Goal: Learn about a topic: Learn about a topic

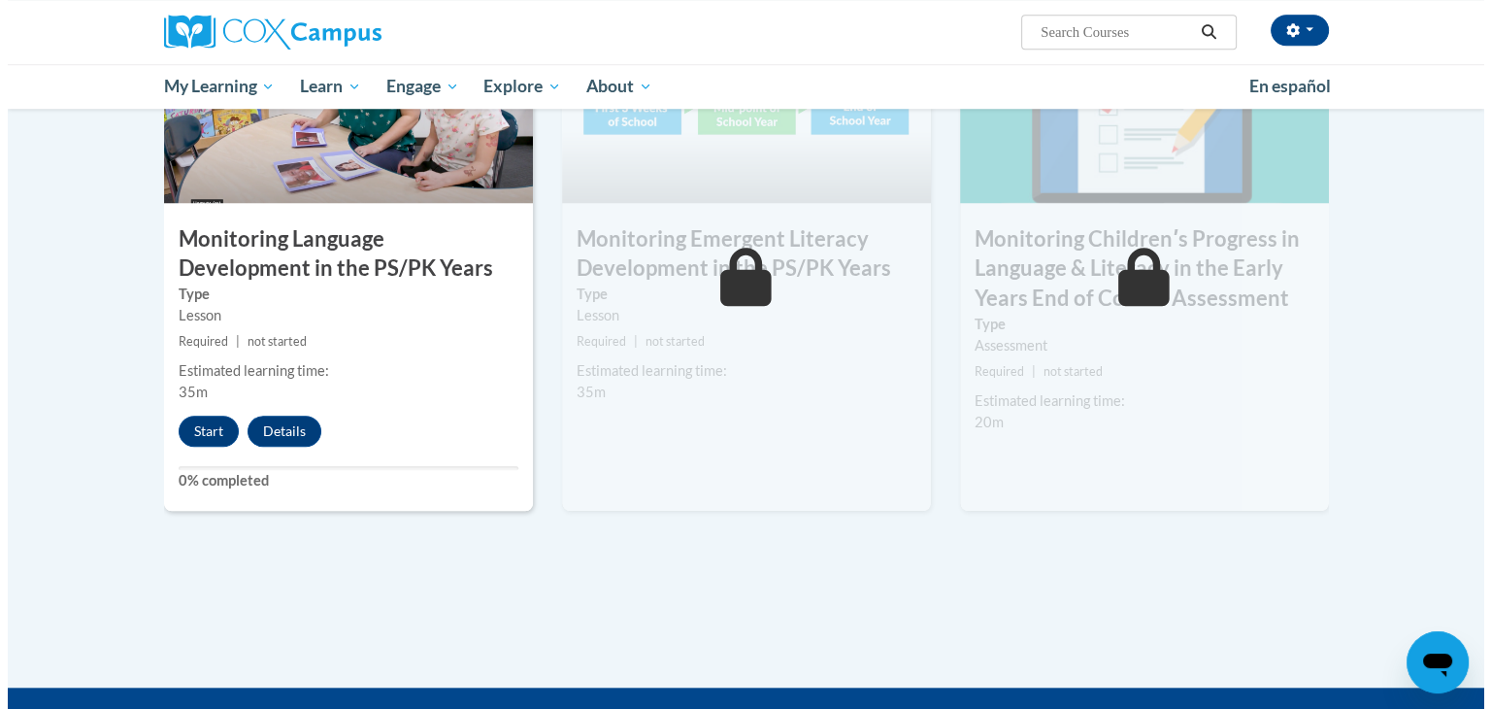
scroll to position [1649, 0]
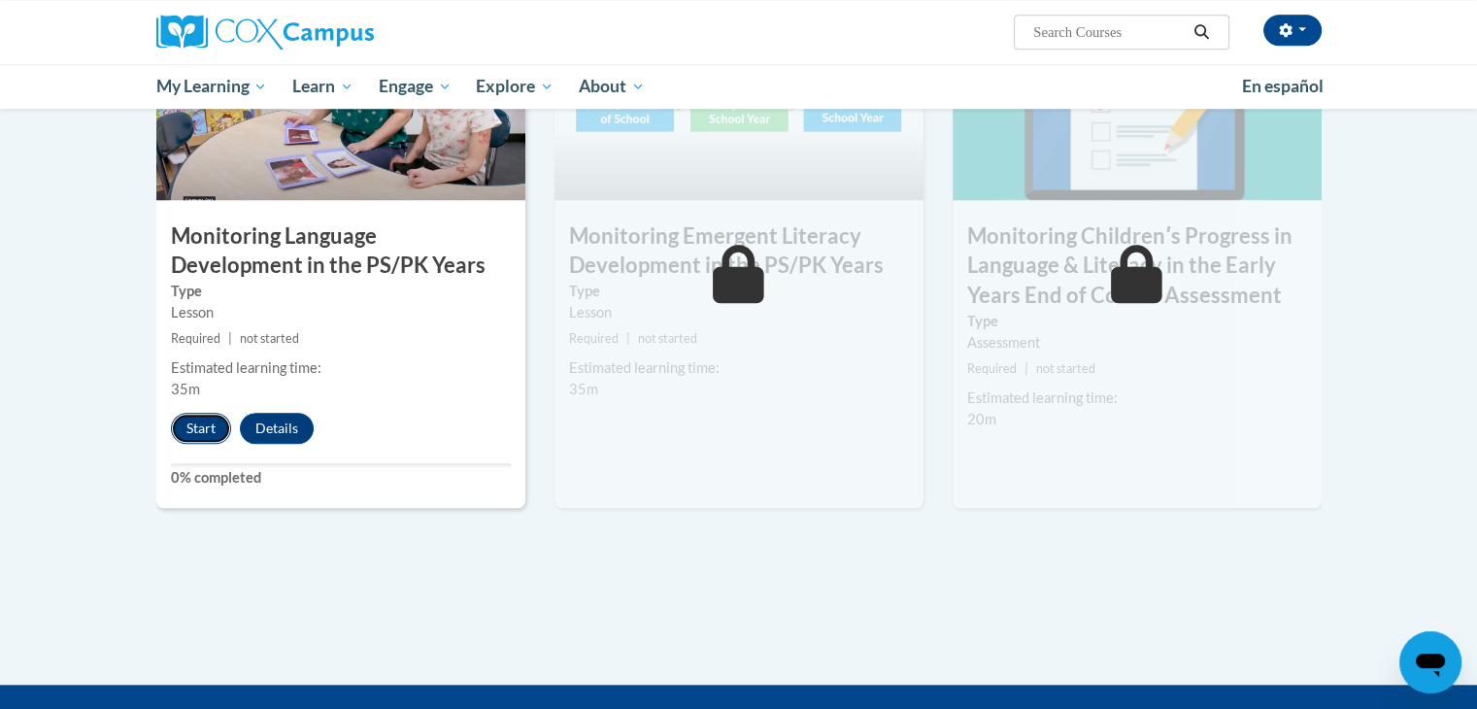
click at [194, 433] on button "Start" at bounding box center [201, 428] width 60 height 31
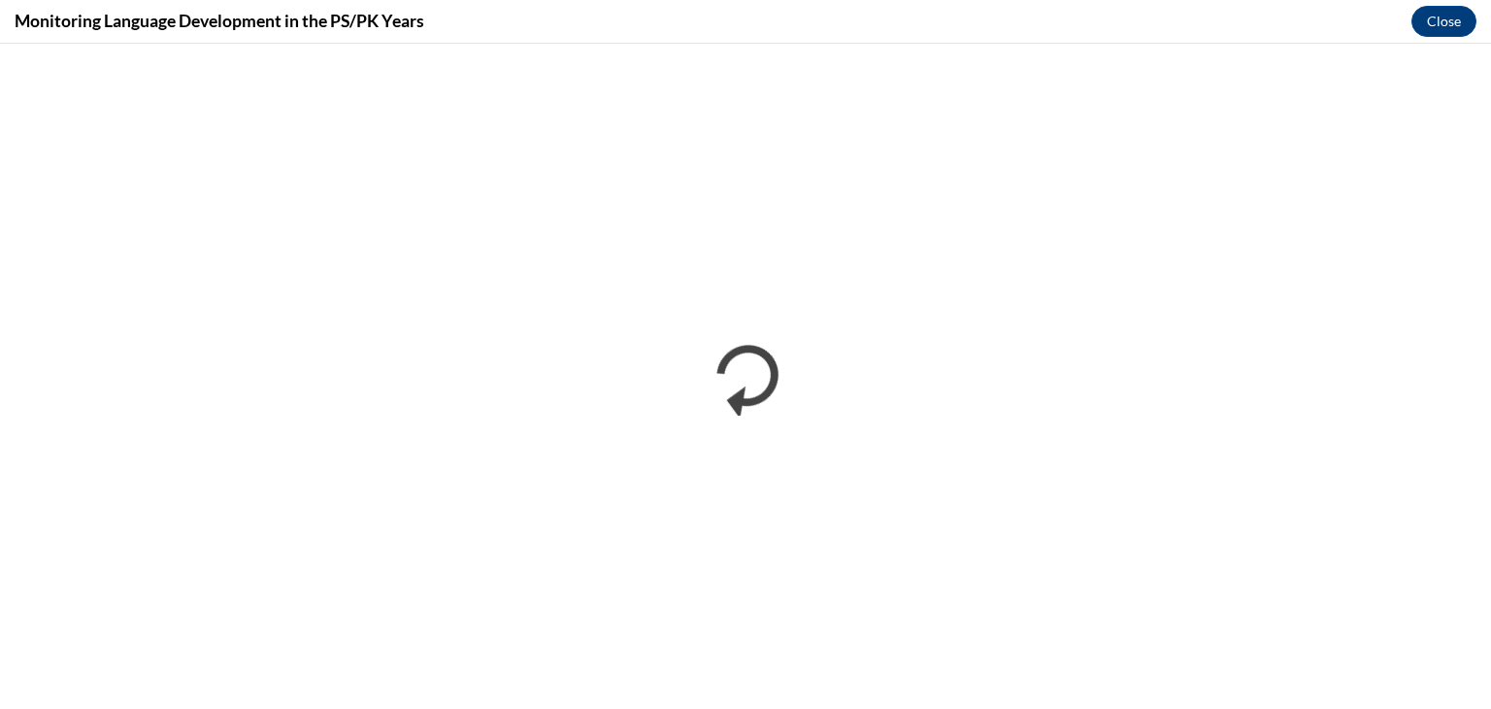
scroll to position [0, 0]
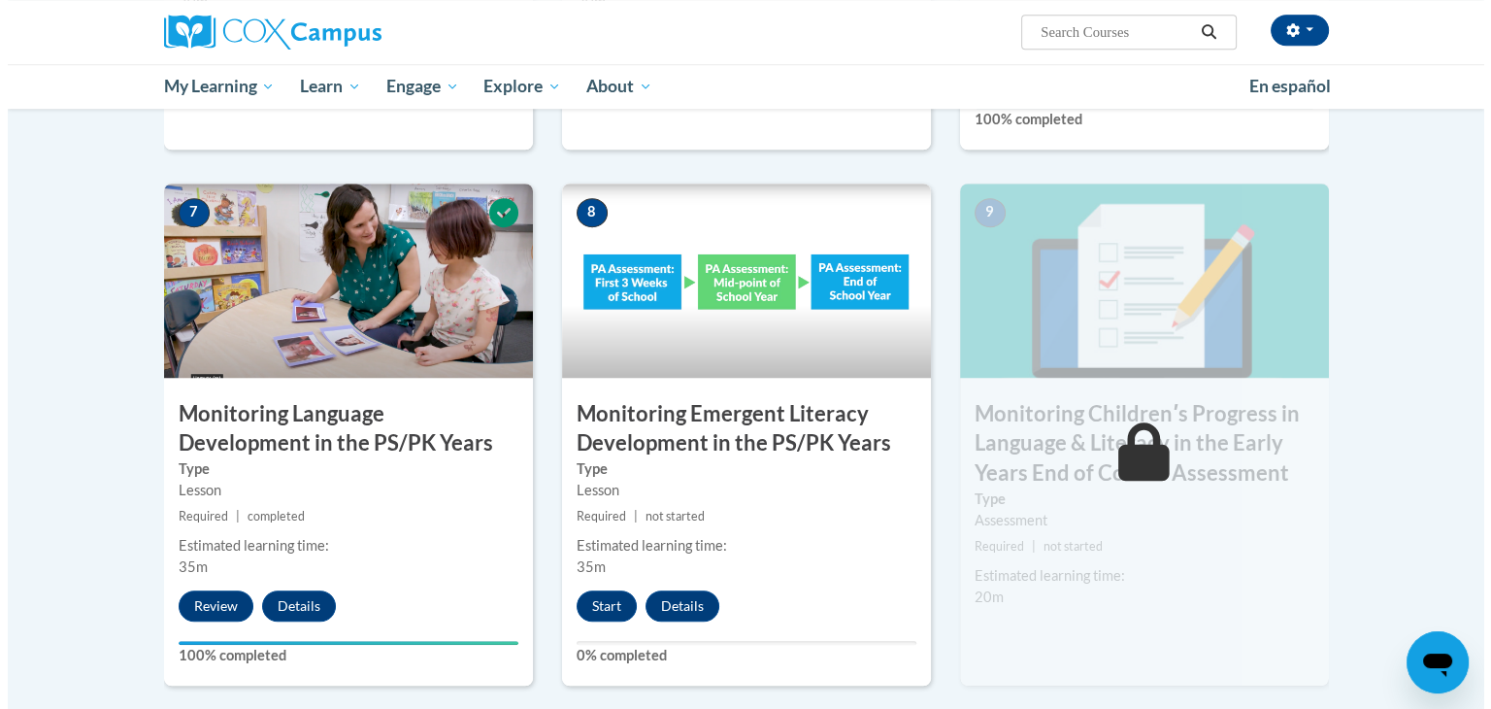
scroll to position [1499, 0]
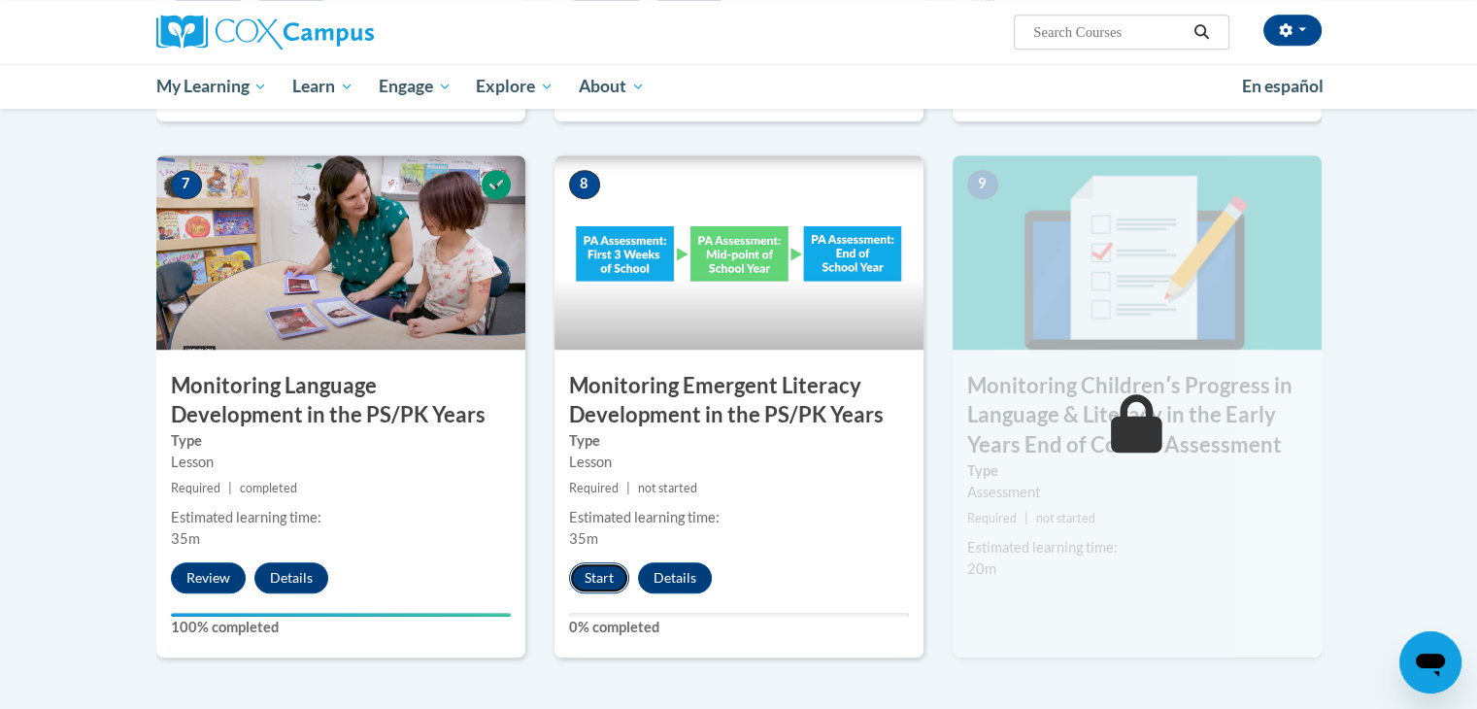
click at [606, 573] on button "Start" at bounding box center [599, 577] width 60 height 31
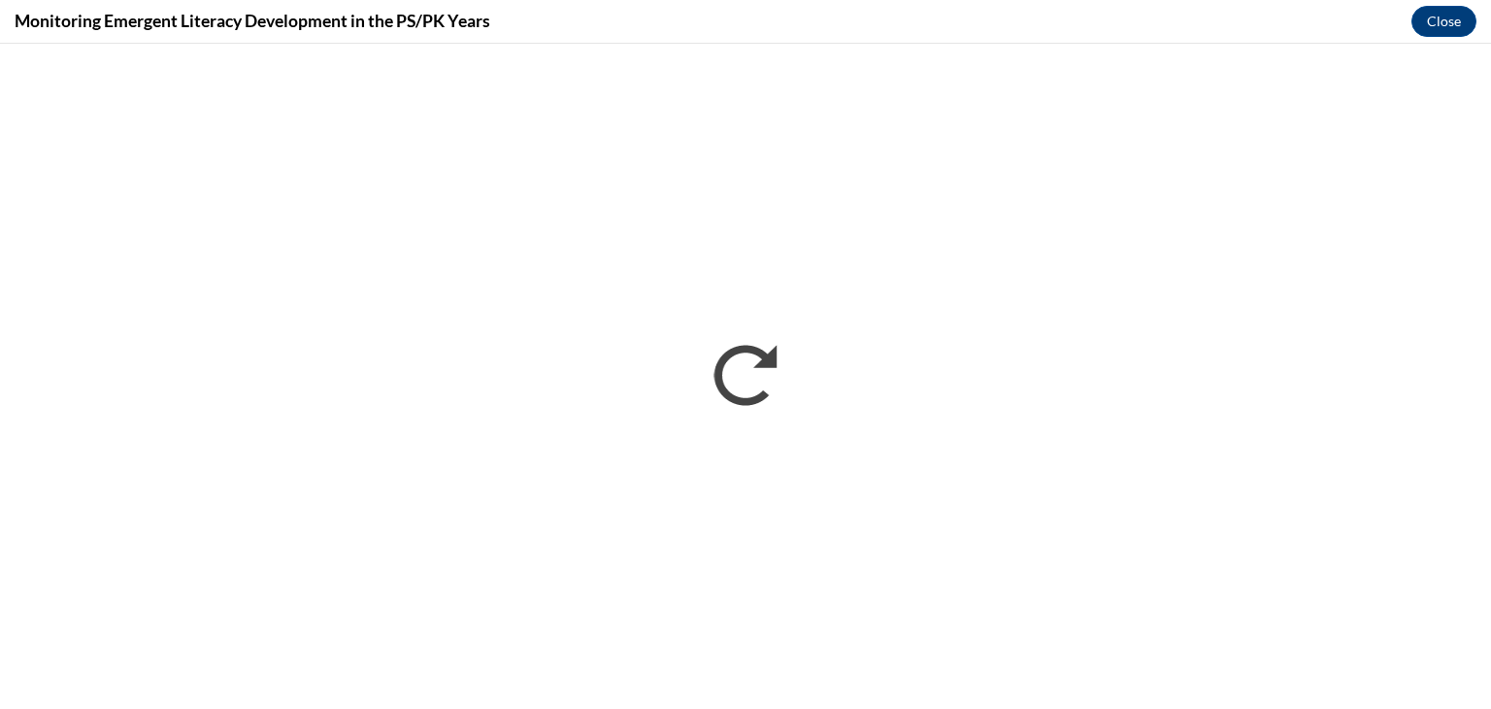
scroll to position [0, 0]
